Goal: Transaction & Acquisition: Purchase product/service

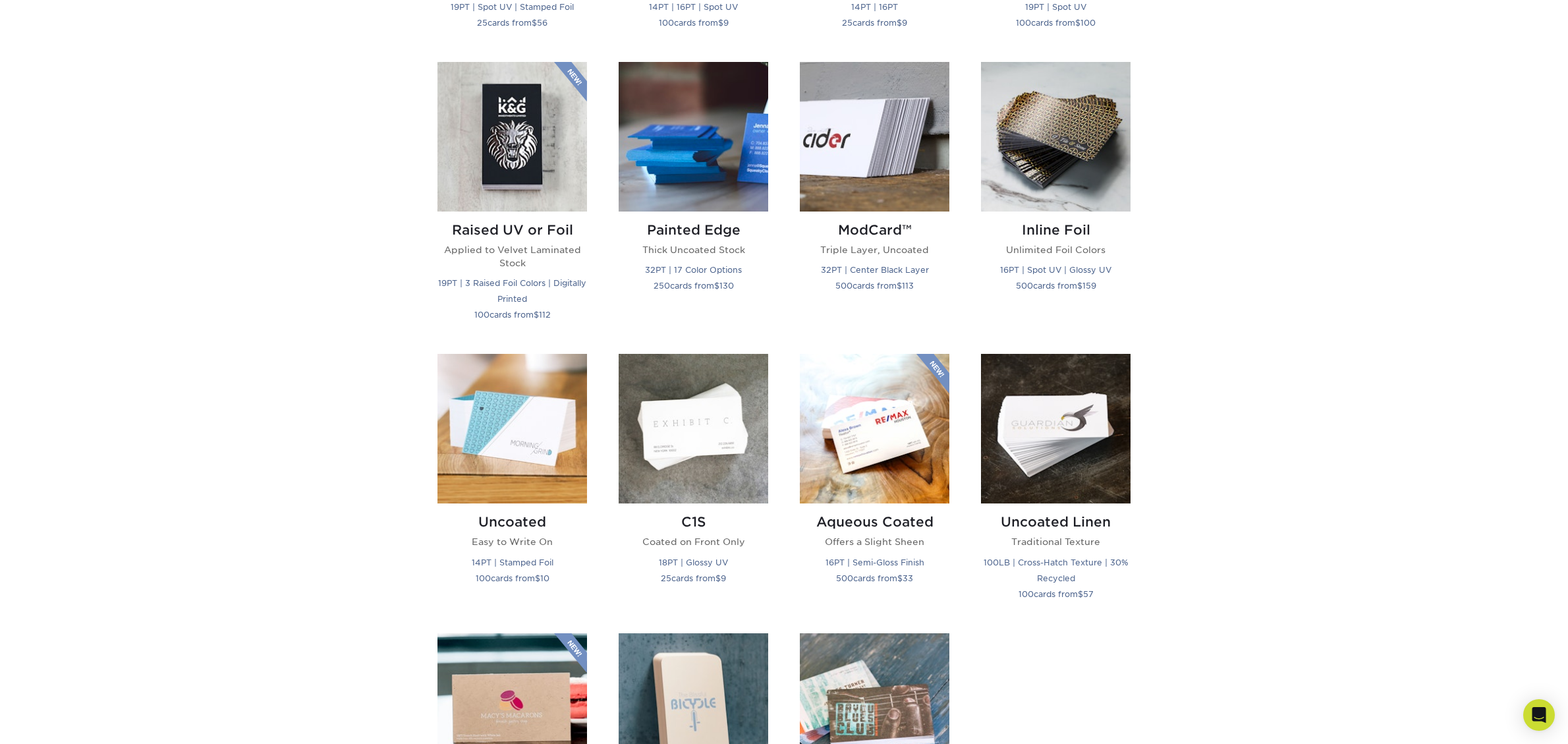
scroll to position [869, 0]
click at [1260, 260] on div "Get started below by choosing your paper, finish, and features: Filtered Matche…" at bounding box center [784, 342] width 1568 height 1442
click at [869, 182] on img at bounding box center [875, 136] width 150 height 150
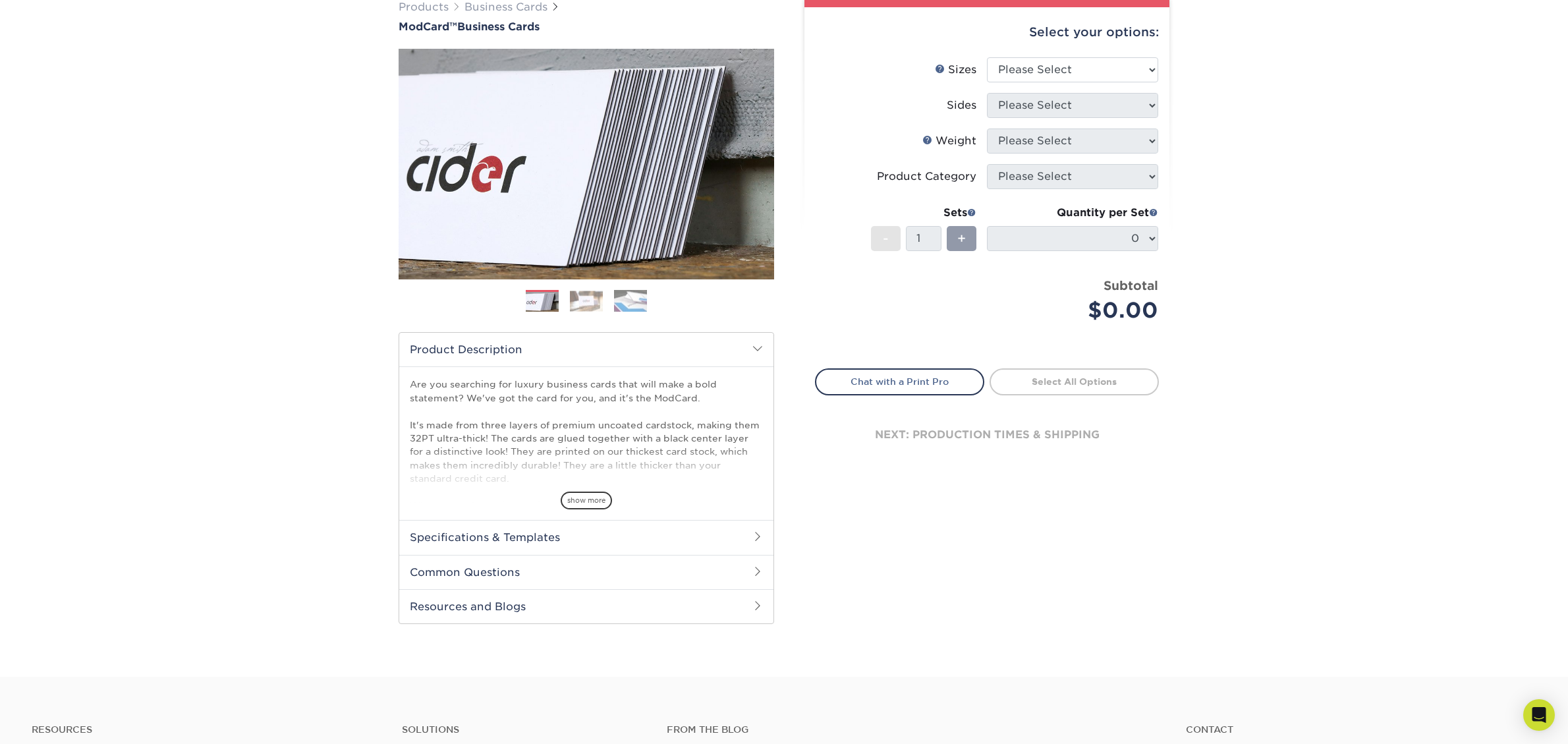
scroll to position [112, 0]
click at [584, 503] on span "show more" at bounding box center [586, 500] width 51 height 18
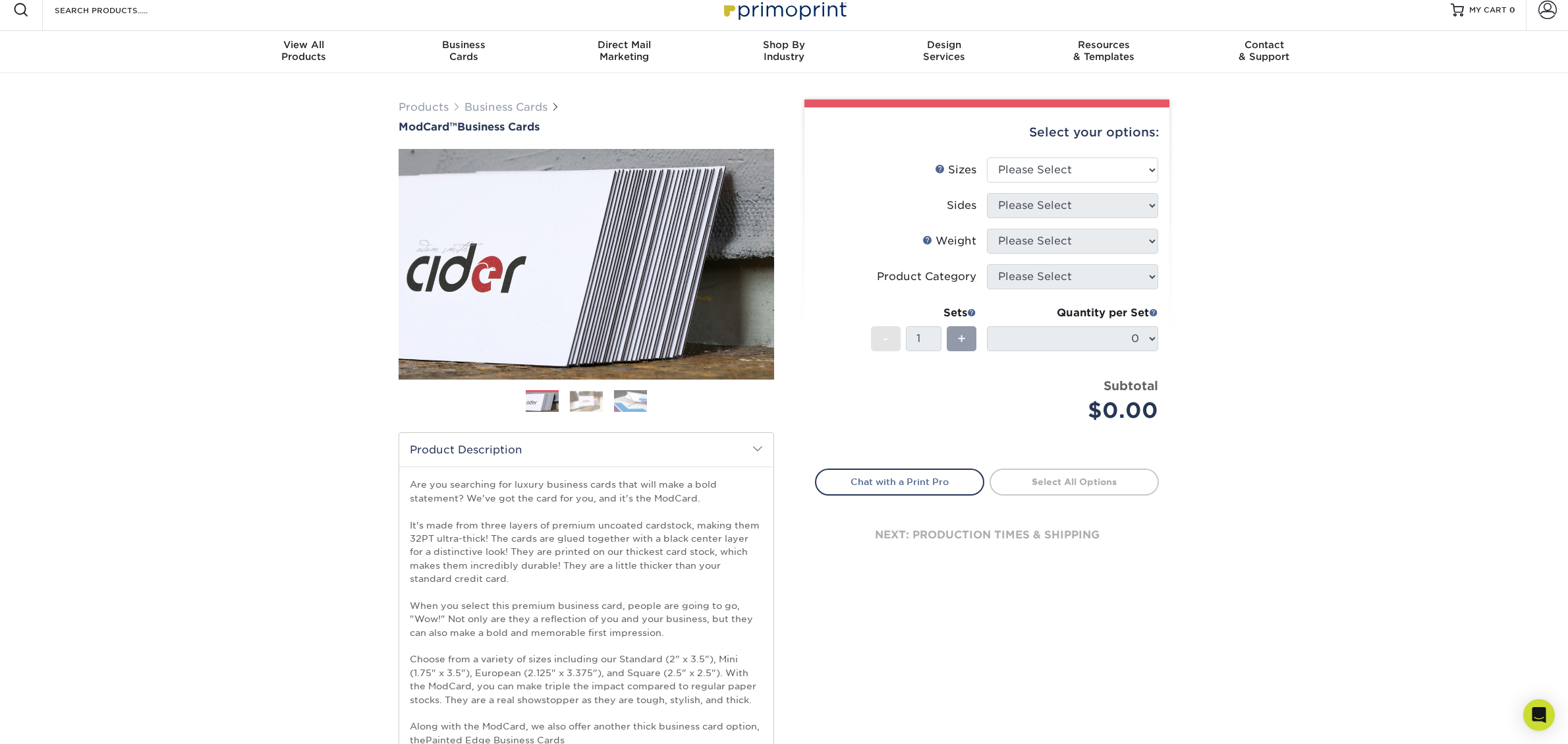
scroll to position [0, 0]
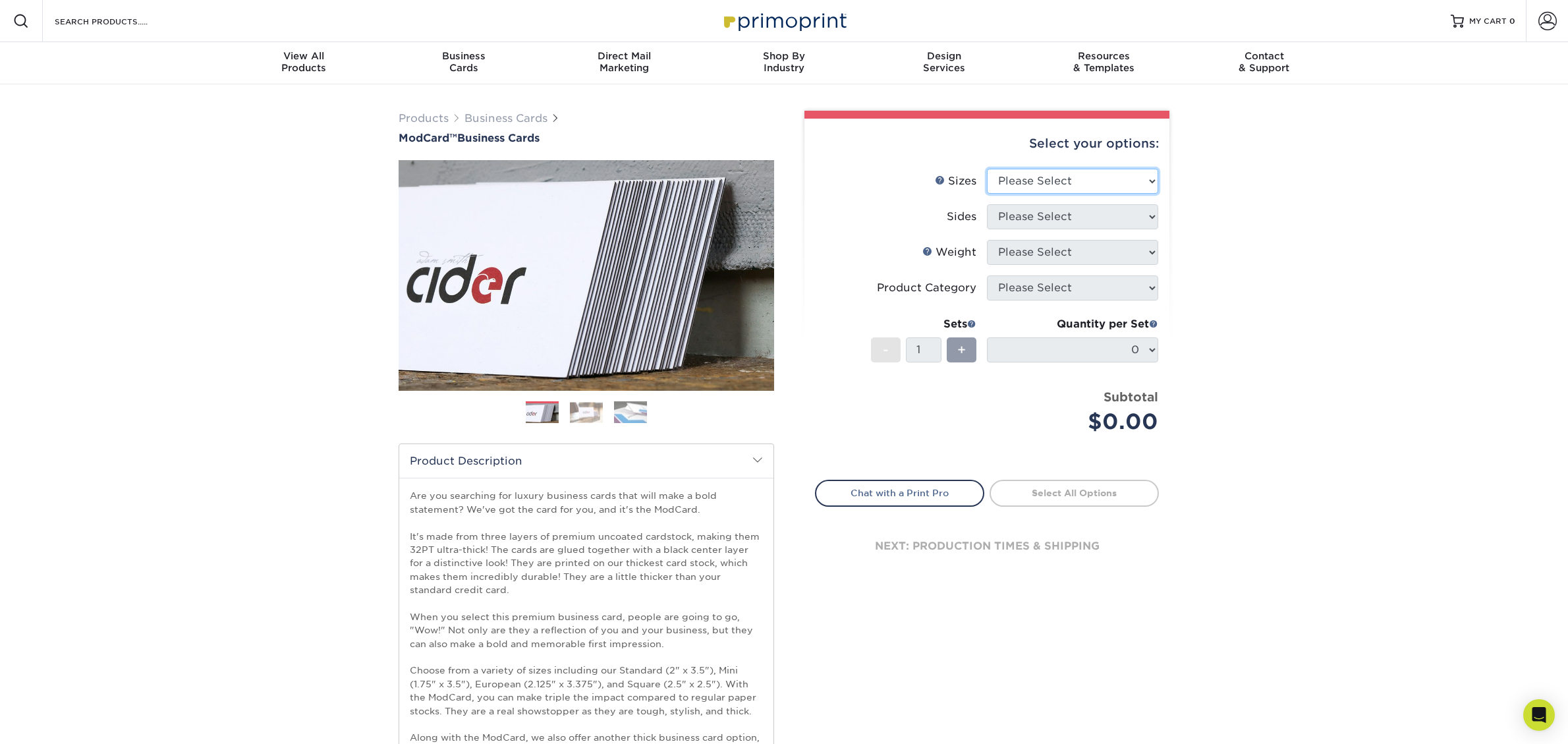
click at [1049, 182] on select "Please Select 1.5" x 3.5" - Mini 1.75" x 3.5" - Mini 2" x 2" - Square 2" x 3" -…" at bounding box center [1072, 181] width 172 height 25
select select "2.00x3.50"
click at [987, 168] on select "Please Select 1.5" x 3.5" - Mini 1.75" x 3.5" - Mini 2" x 2" - Square 2" x 3" -…" at bounding box center [1072, 181] width 172 height 25
click at [1021, 220] on select "Please Select Print Both Sides Print Front Only" at bounding box center [1072, 217] width 172 height 25
select select "13abbda7-1d64-4f25-8bb2-c179b224825d"
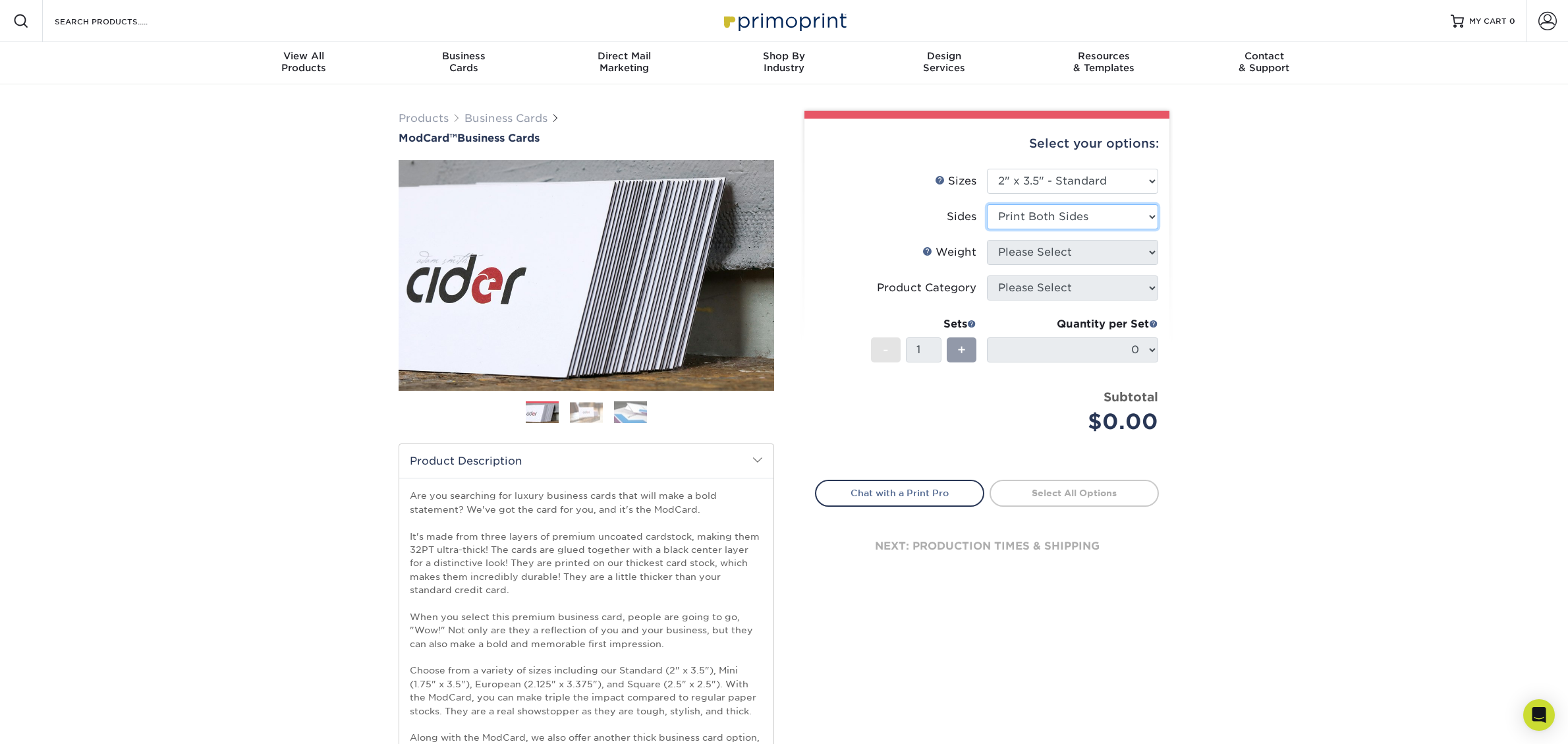
click at [987, 204] on select "Please Select Print Both Sides Print Front Only" at bounding box center [1072, 217] width 172 height 25
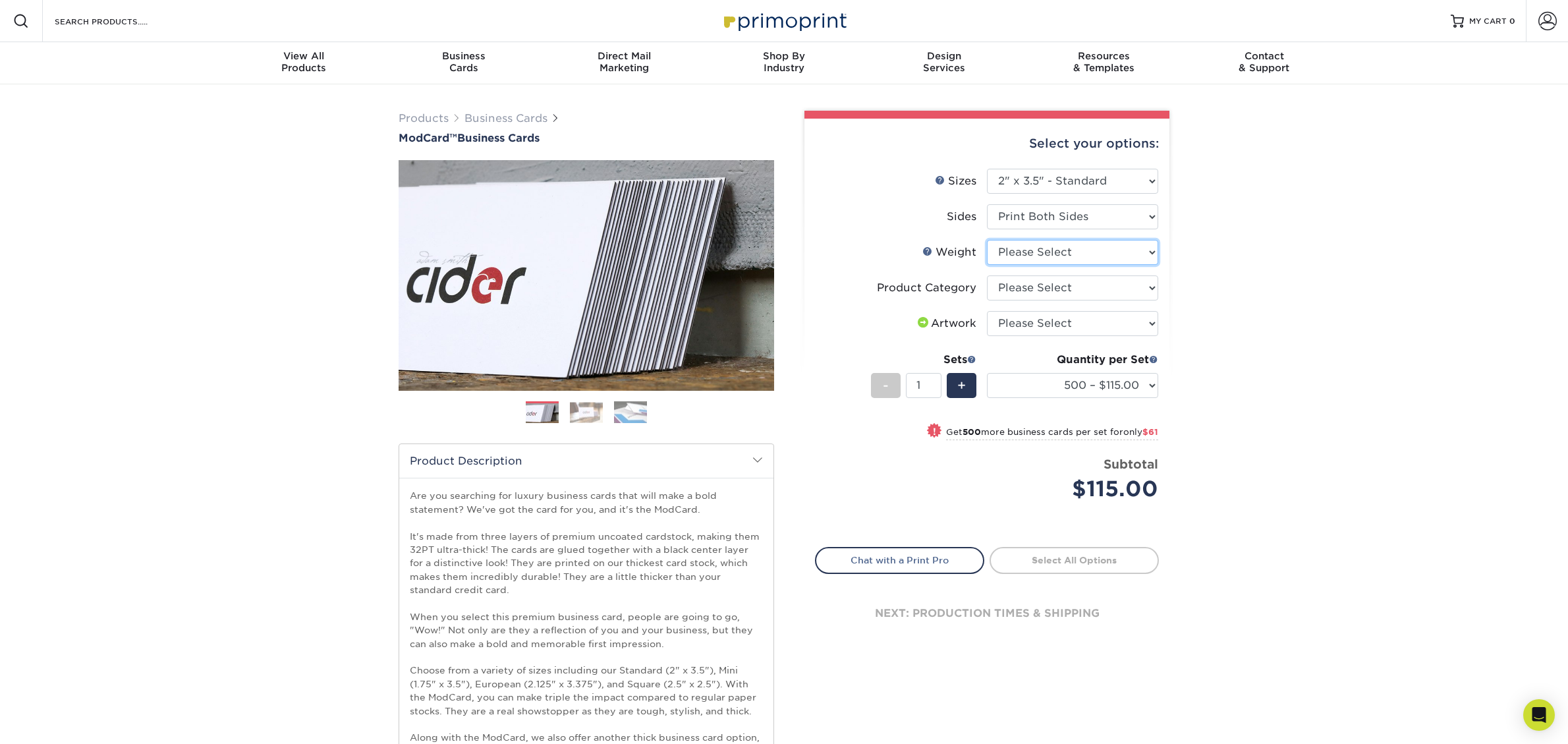
click at [1046, 247] on select "Please Select 32PTUCBLK" at bounding box center [1072, 252] width 172 height 25
select select "32PTUCBLK"
click at [987, 240] on select "Please Select 32PTUCBLK" at bounding box center [1072, 252] width 172 height 25
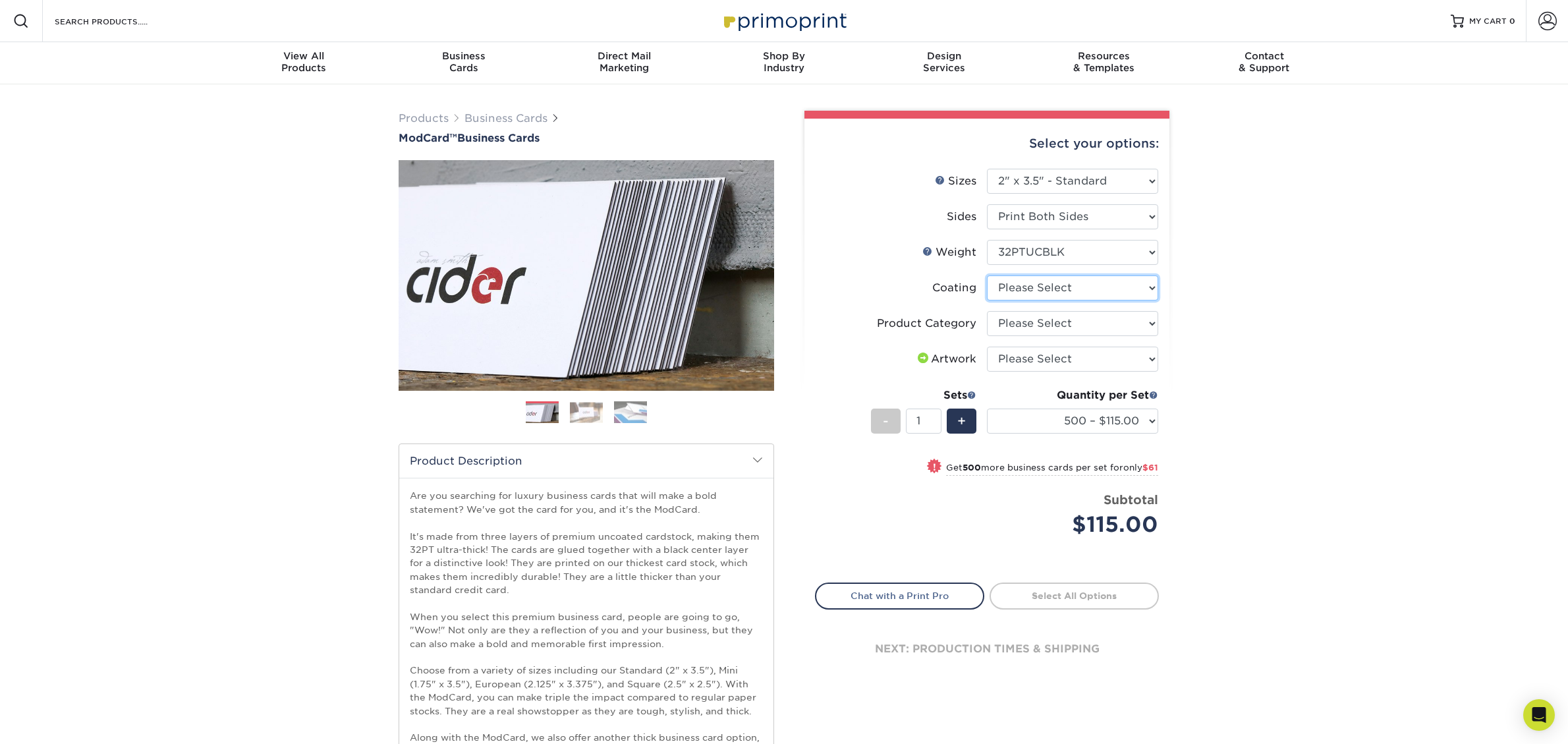
click at [1029, 291] on select at bounding box center [1072, 287] width 172 height 25
select select "3e7618de-abca-4bda-9f97-8b9129e913d8"
click at [987, 275] on select at bounding box center [1072, 287] width 172 height 25
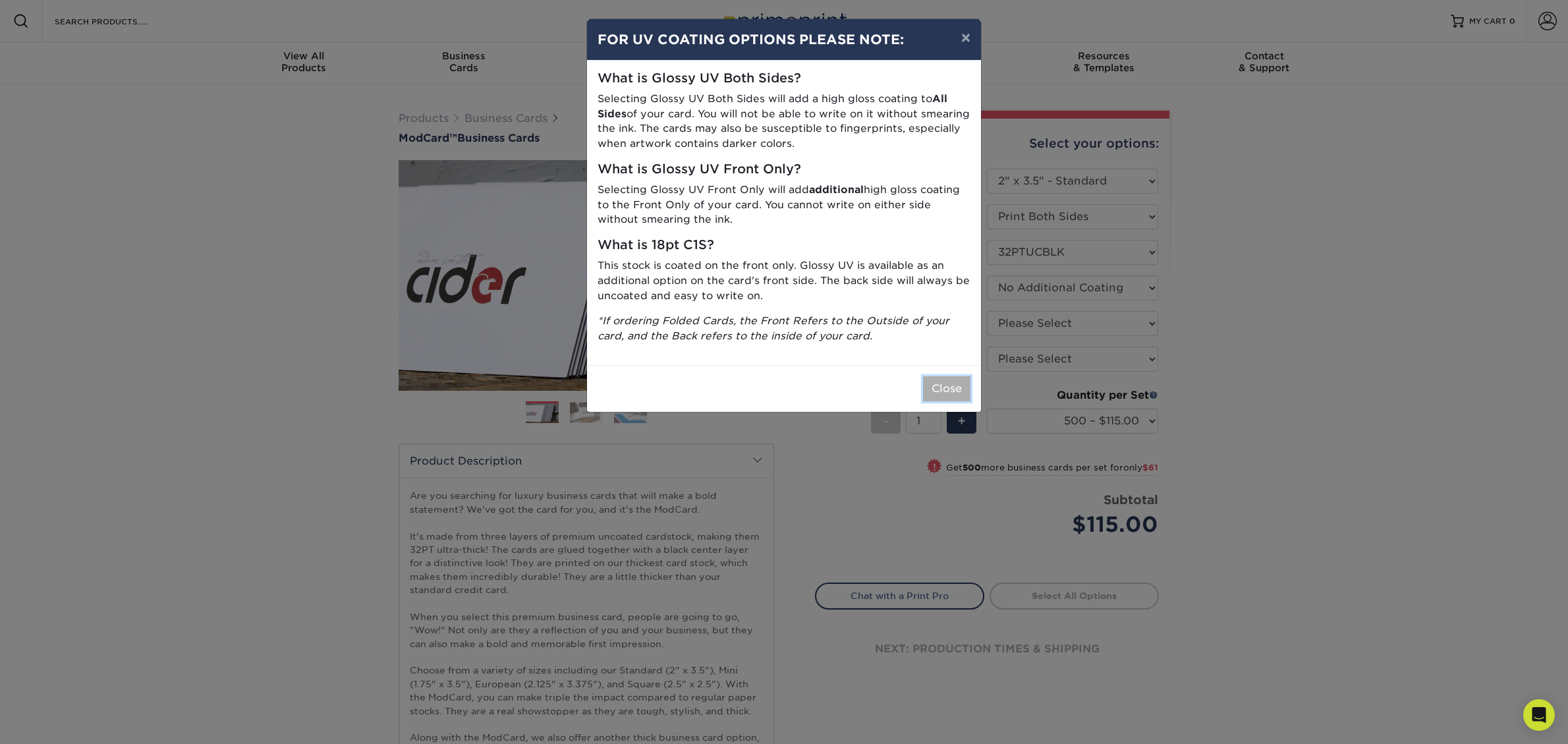
click at [944, 390] on button "Close" at bounding box center [946, 388] width 47 height 25
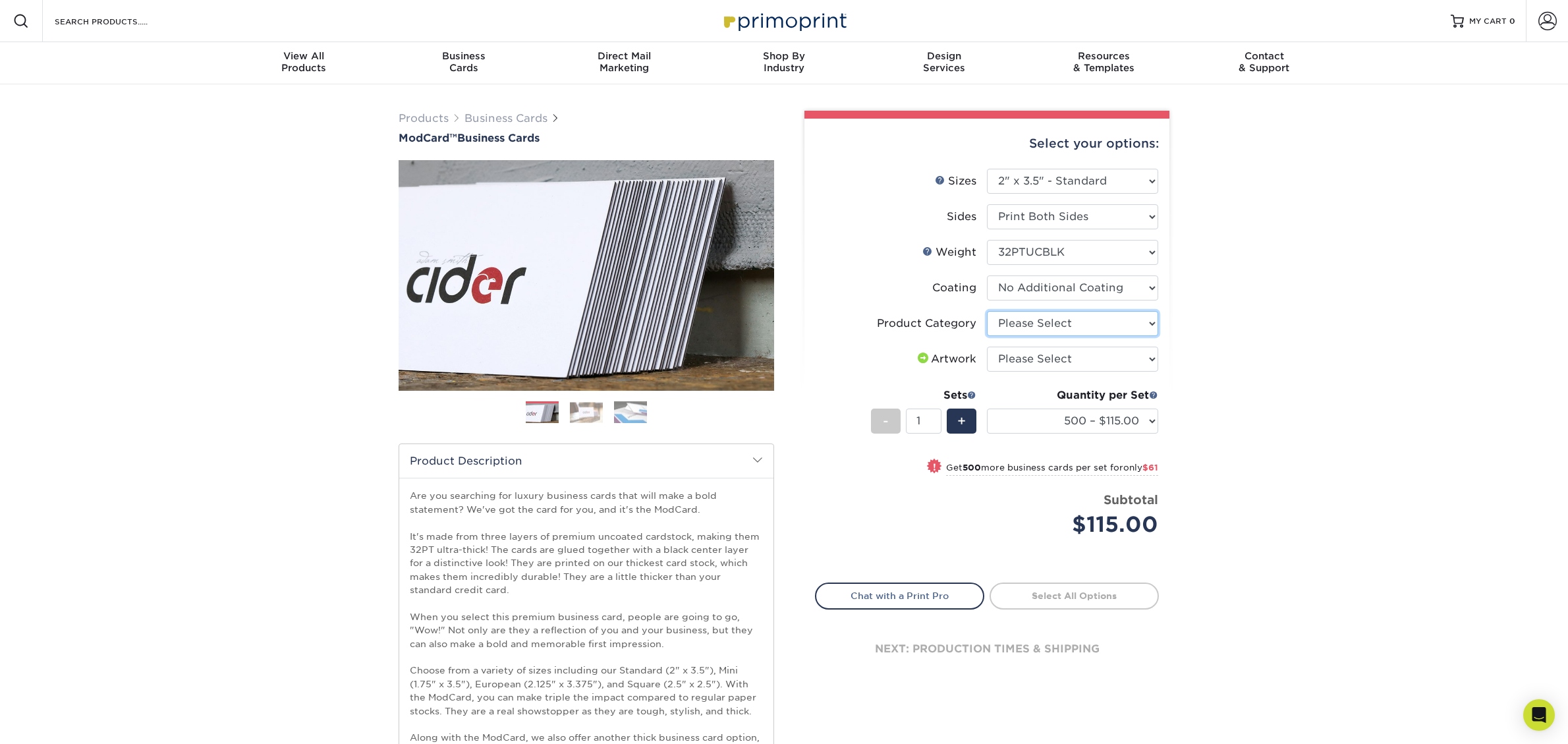
click at [1034, 324] on select "Please Select Business Cards" at bounding box center [1072, 323] width 172 height 25
select select "3b5148f1-0588-4f88-a218-97bcfdce65c1"
click at [987, 311] on select "Please Select Business Cards" at bounding box center [1072, 323] width 172 height 25
click at [1049, 357] on select "Please Select I will upload files I need a design - $100" at bounding box center [1072, 359] width 172 height 25
select select "upload"
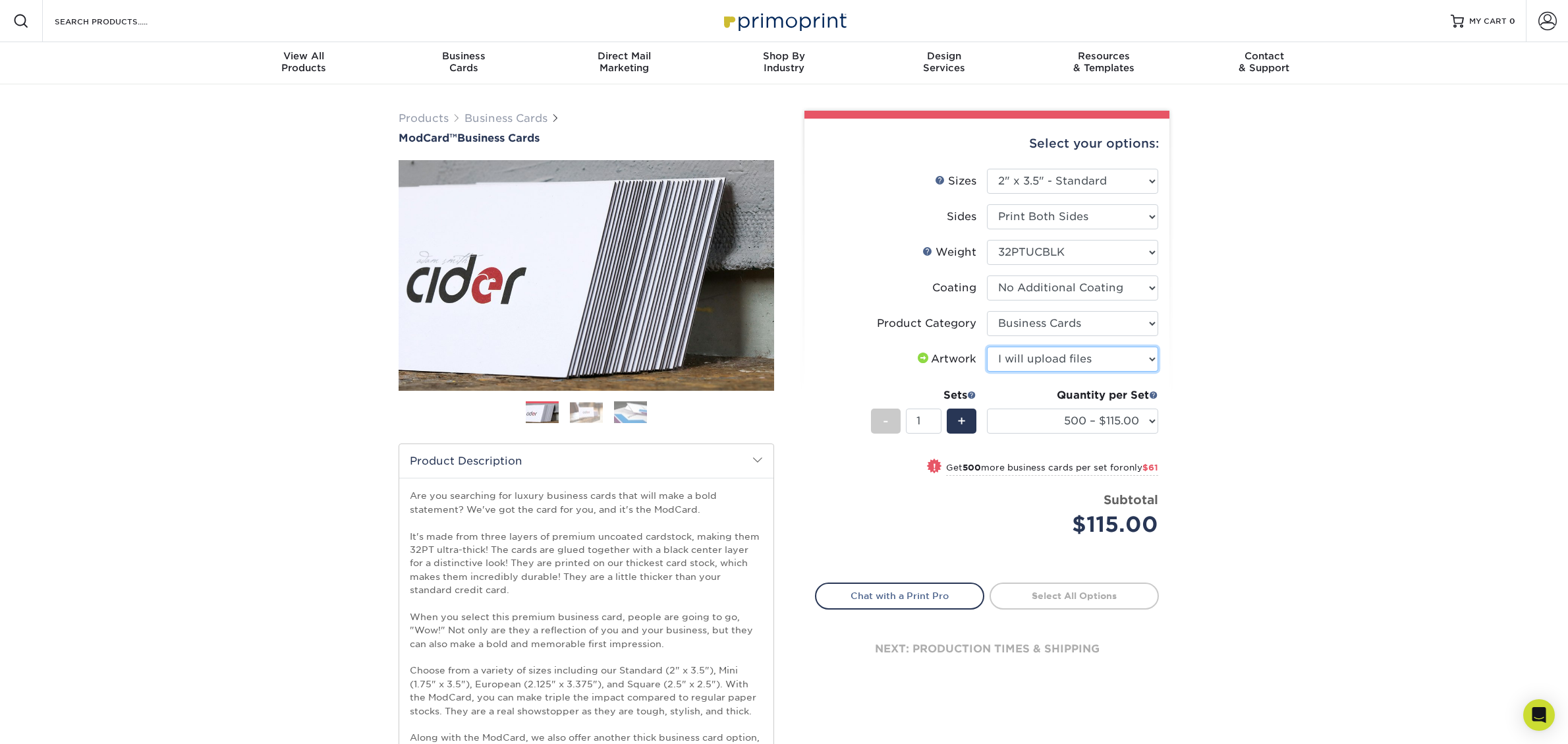
click at [987, 347] on select "Please Select I will upload files I need a design - $100" at bounding box center [1072, 359] width 172 height 25
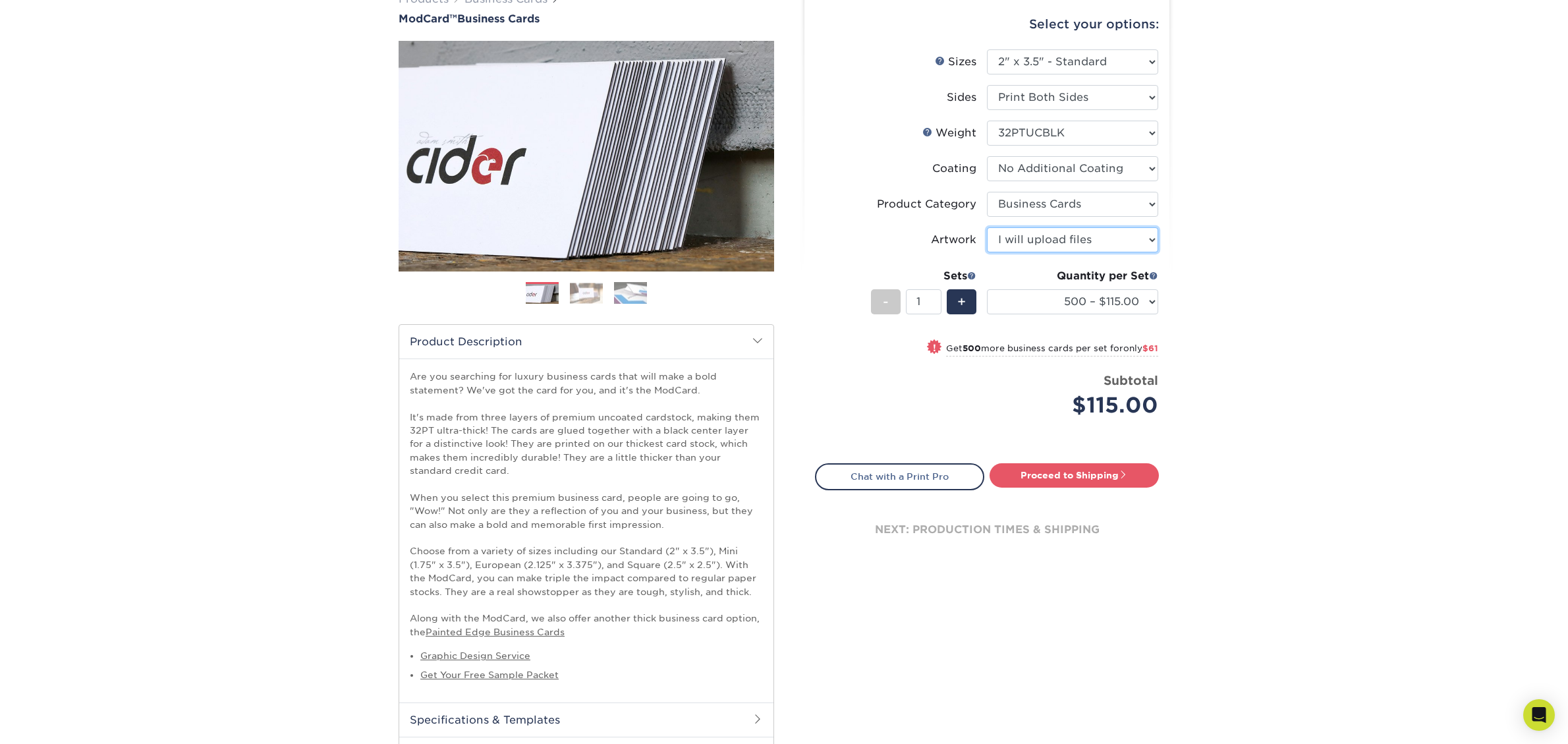
scroll to position [120, 0]
click at [954, 295] on div "+" at bounding box center [962, 301] width 29 height 25
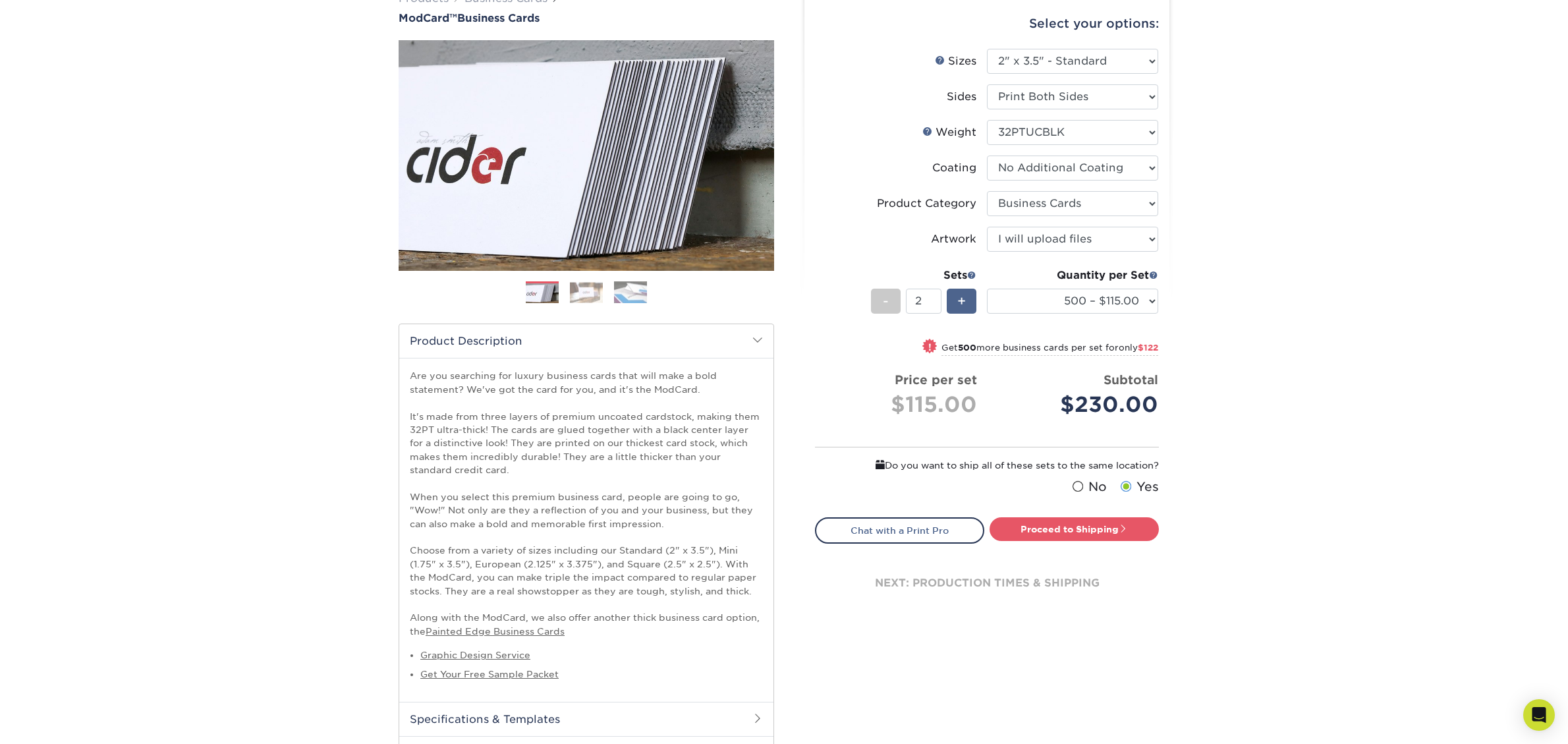
click at [959, 298] on span "+" at bounding box center [962, 301] width 9 height 20
click at [959, 298] on span "+" at bounding box center [962, 301] width 9 height 20
click at [961, 300] on span "+" at bounding box center [962, 301] width 9 height 20
type input "5"
click at [1103, 296] on select "500 – $115.00 1000 – $176.00" at bounding box center [1072, 301] width 172 height 25
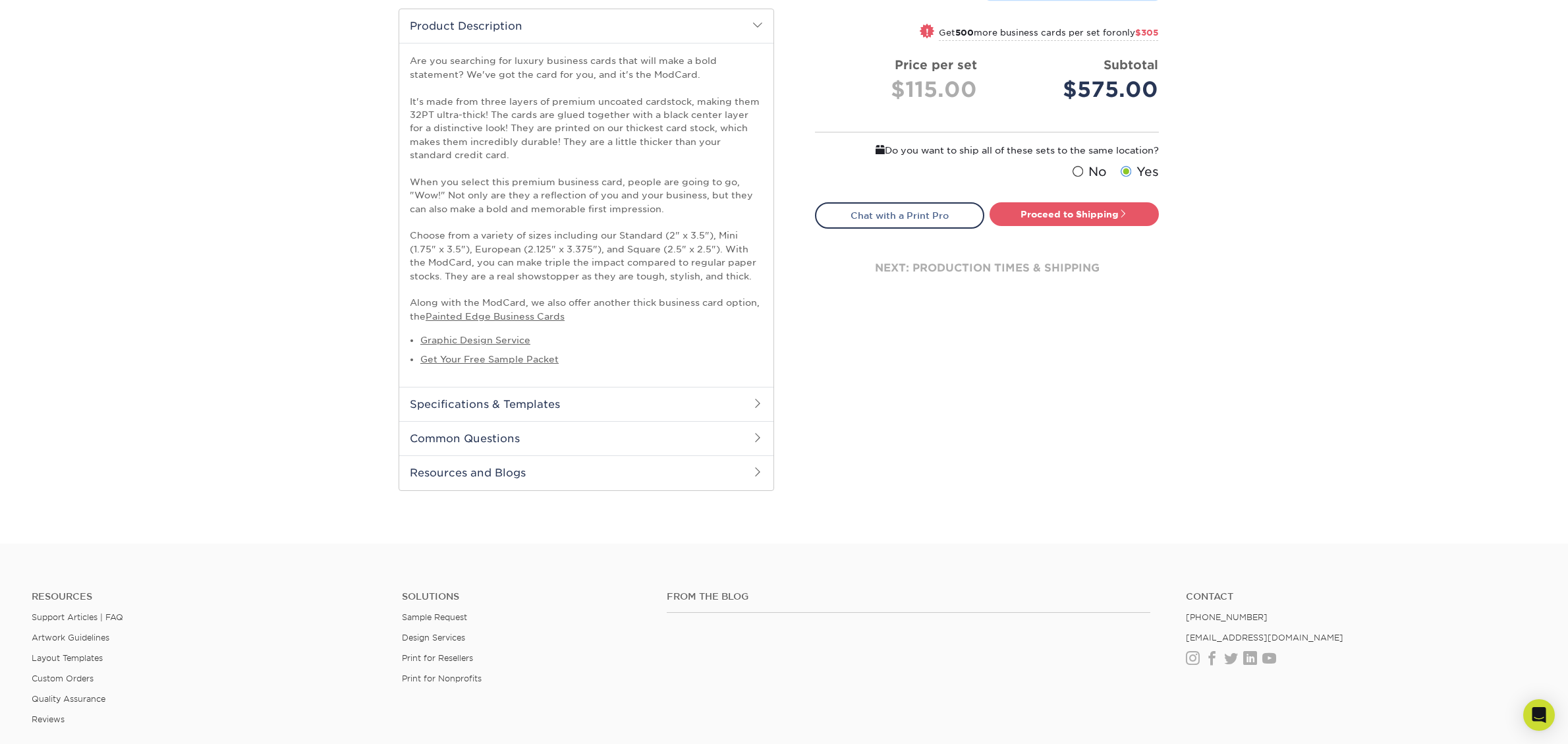
scroll to position [438, 0]
